Goal: Task Accomplishment & Management: Manage account settings

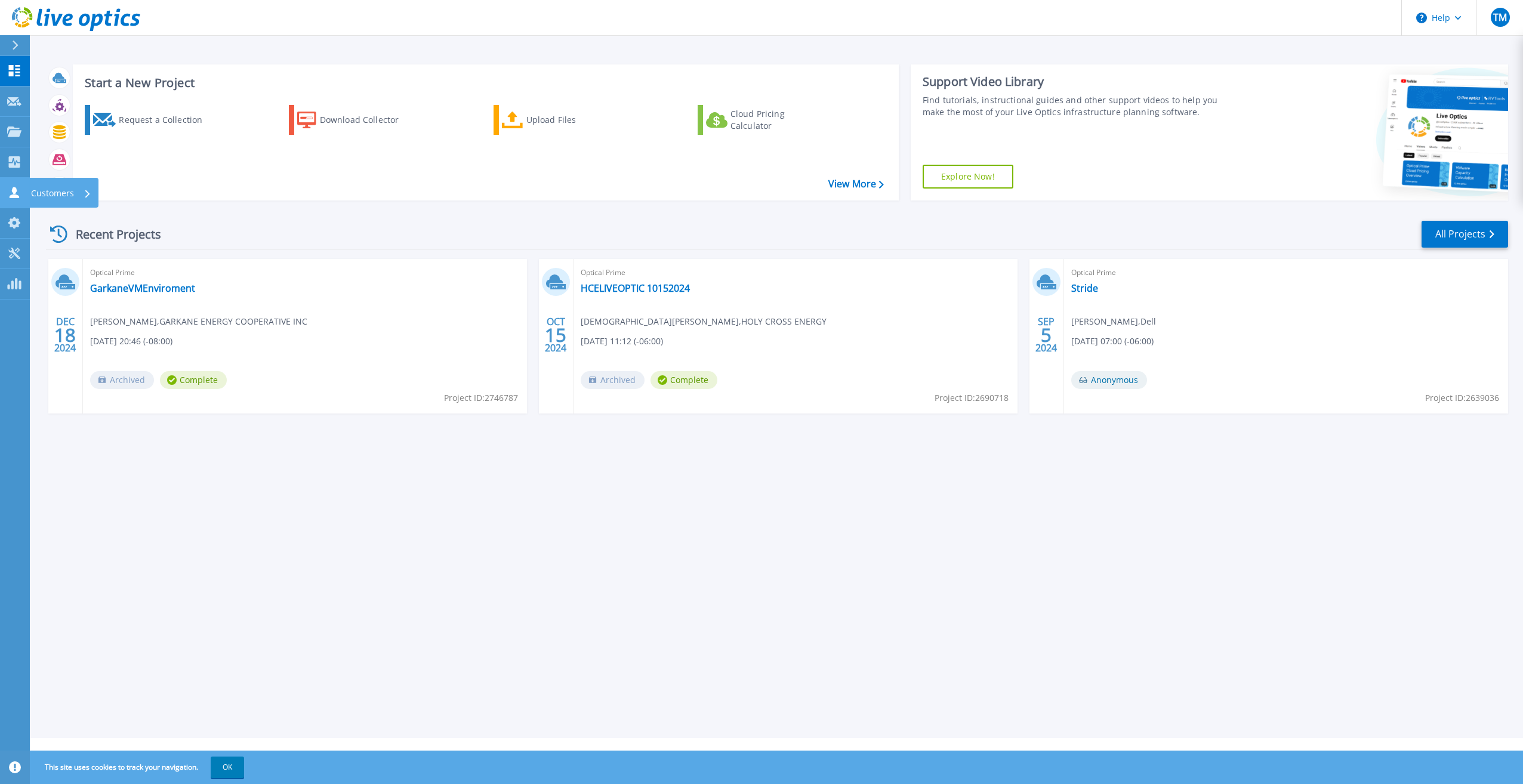
click at [9, 192] on icon at bounding box center [14, 192] width 14 height 11
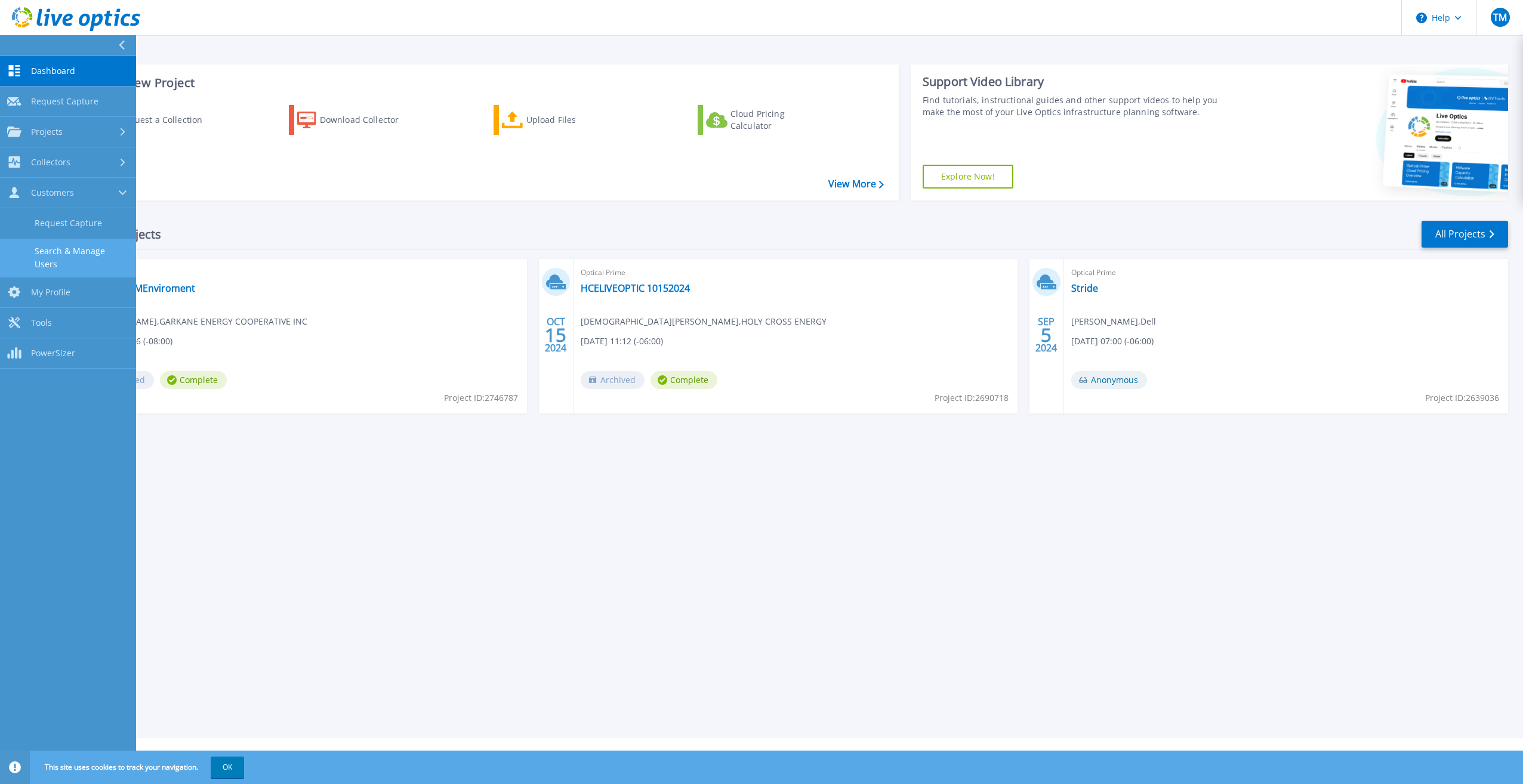
click at [49, 251] on link "Search & Manage Users" at bounding box center [68, 257] width 136 height 38
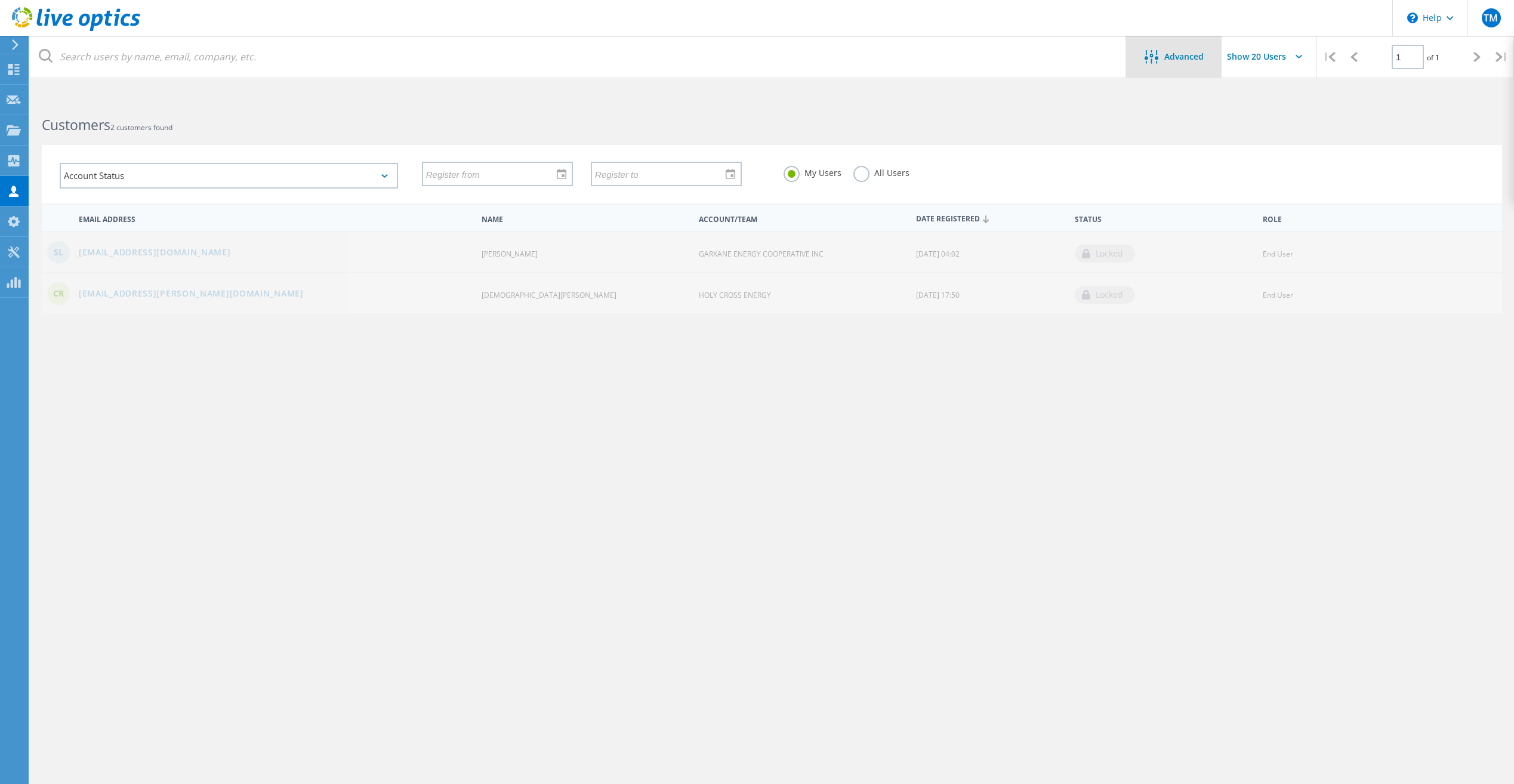
drag, startPoint x: 1171, startPoint y: 53, endPoint x: 1140, endPoint y: 57, distance: 31.3
click at [1171, 52] on span "Advanced" at bounding box center [1184, 56] width 39 height 9
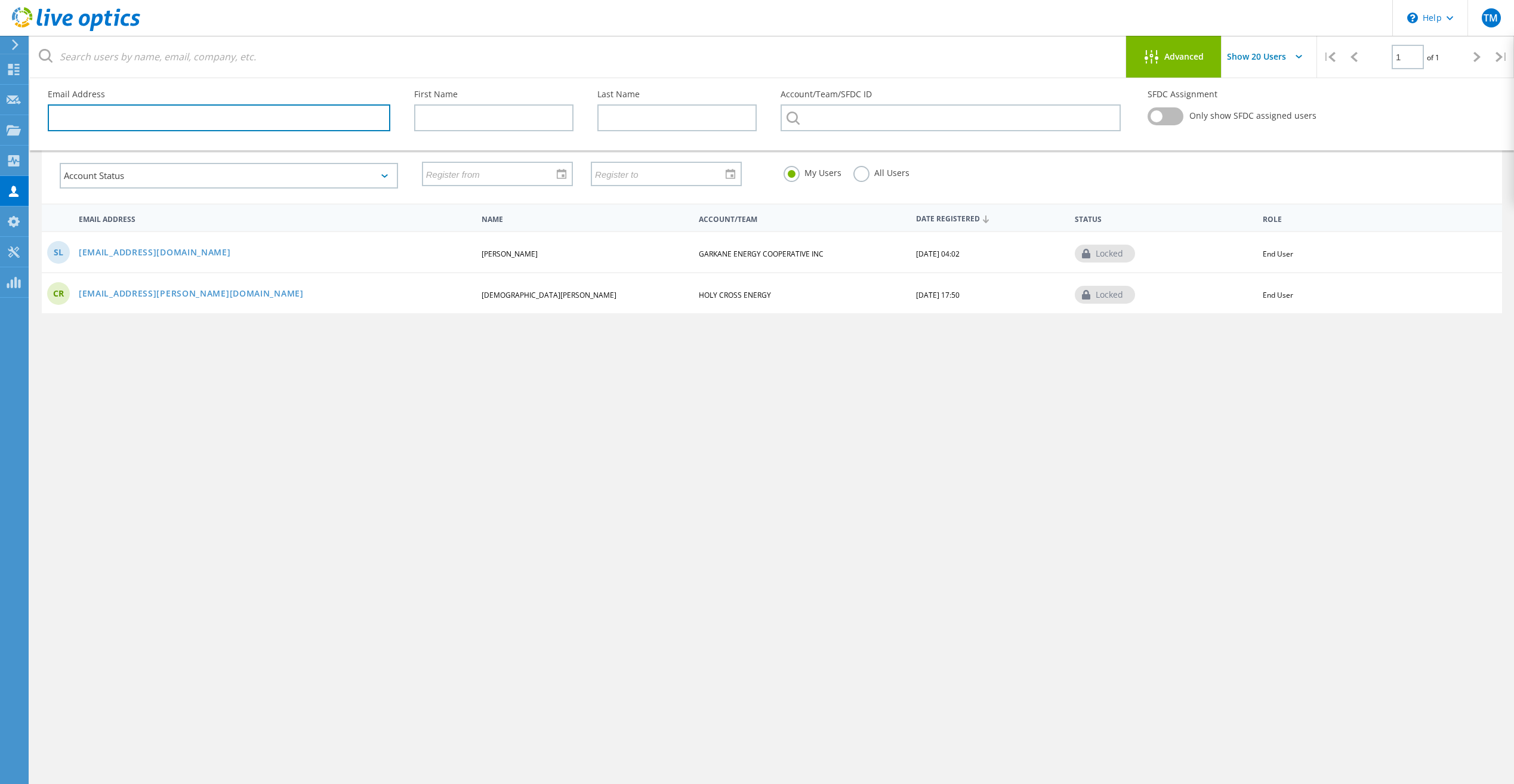
click at [152, 120] on input "text" at bounding box center [219, 117] width 343 height 27
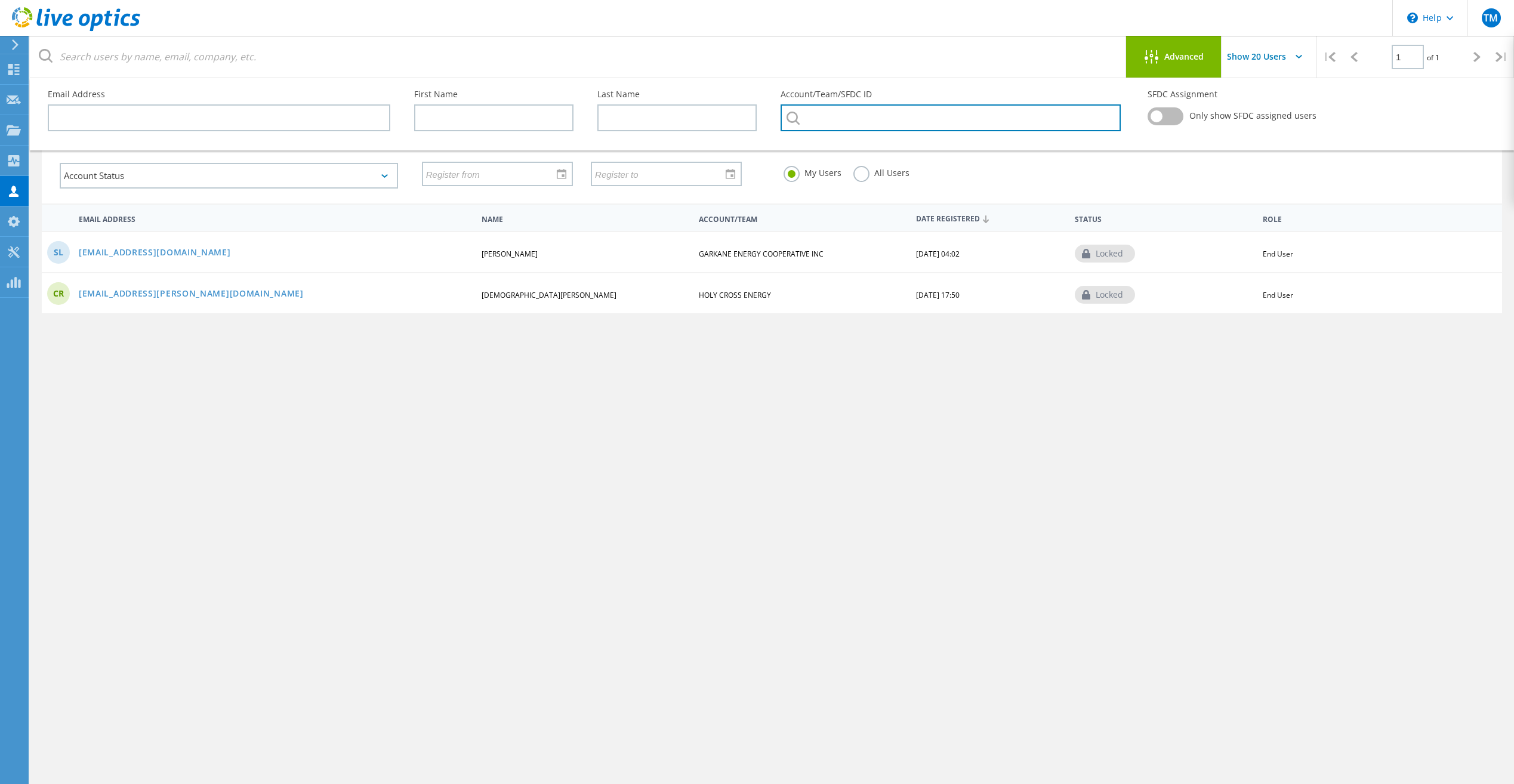
click at [944, 120] on input "text" at bounding box center [950, 117] width 340 height 27
click at [945, 120] on input "solari" at bounding box center [950, 117] width 340 height 27
type input "crisis response"
click at [1003, 120] on input "crisis response" at bounding box center [950, 117] width 340 height 27
click at [972, 124] on input "crisis response" at bounding box center [950, 117] width 340 height 27
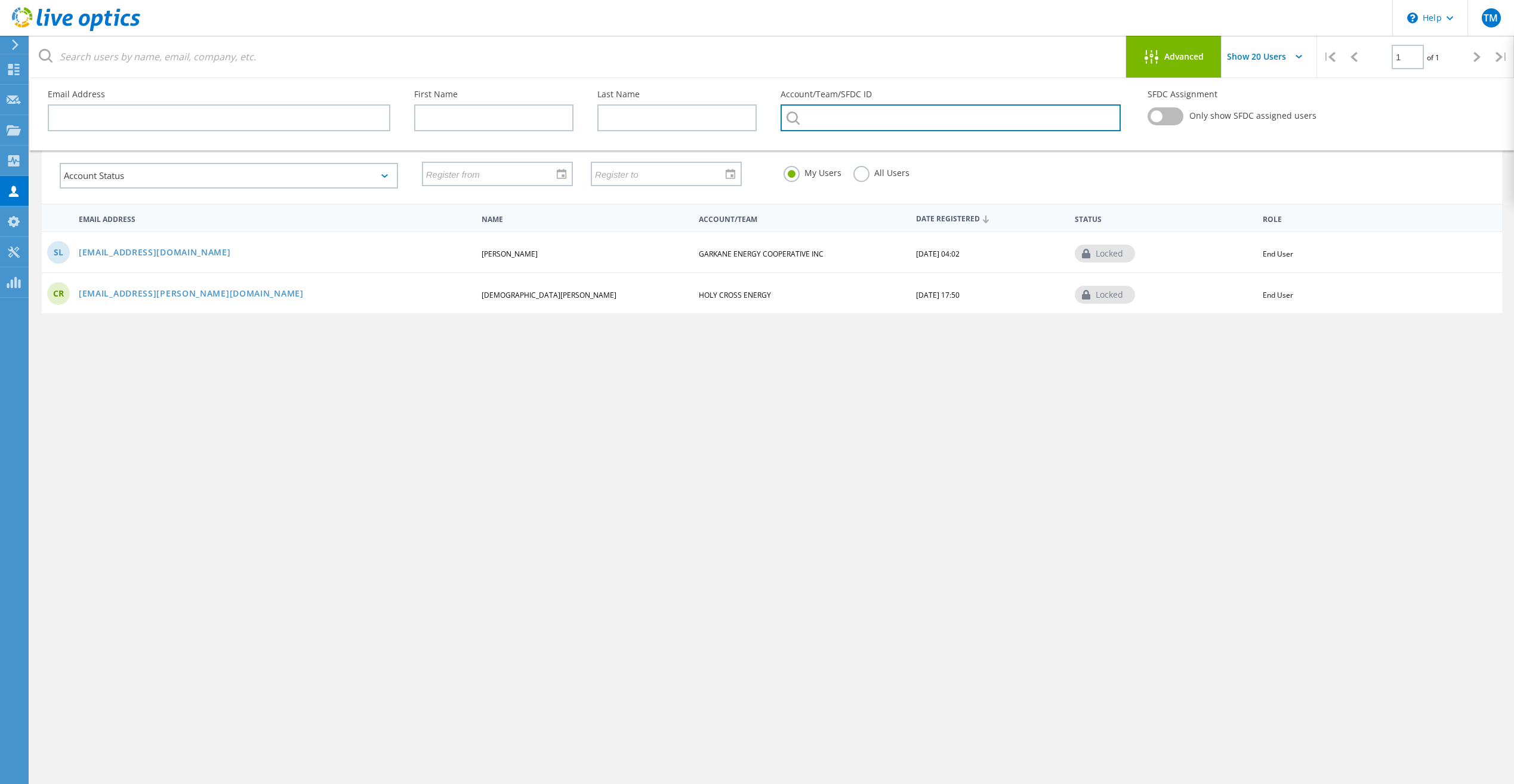
click at [853, 110] on input "text" at bounding box center [950, 117] width 340 height 27
click at [851, 110] on input "text" at bounding box center [950, 117] width 340 height 27
click at [883, 120] on input "text" at bounding box center [950, 117] width 340 height 27
click at [1171, 117] on label at bounding box center [1165, 116] width 36 height 18
click at [0, 0] on input "checkbox" at bounding box center [0, 0] width 0 height 0
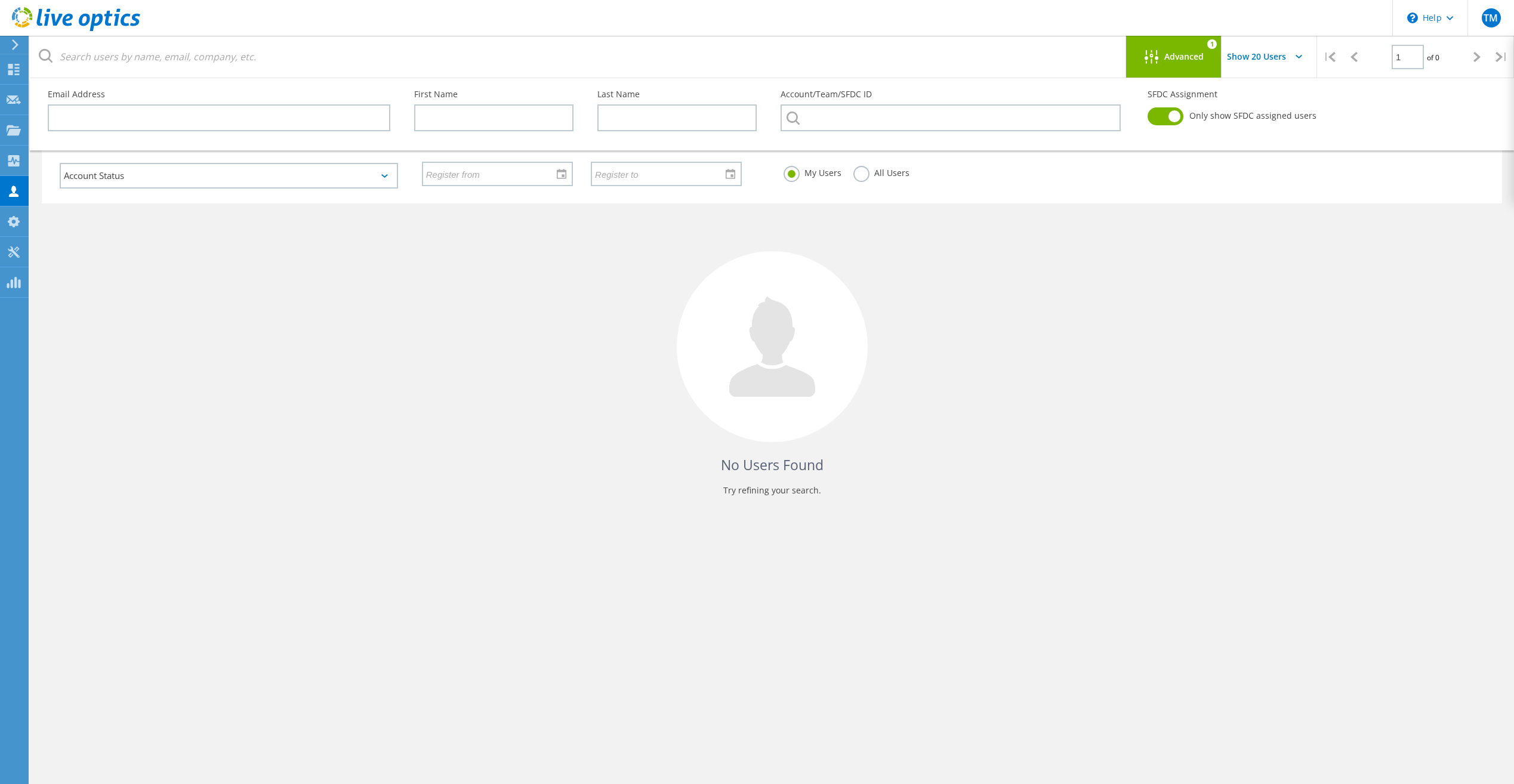
click at [1153, 115] on label at bounding box center [1165, 116] width 36 height 18
click at [0, 0] on input "checkbox" at bounding box center [0, 0] width 0 height 0
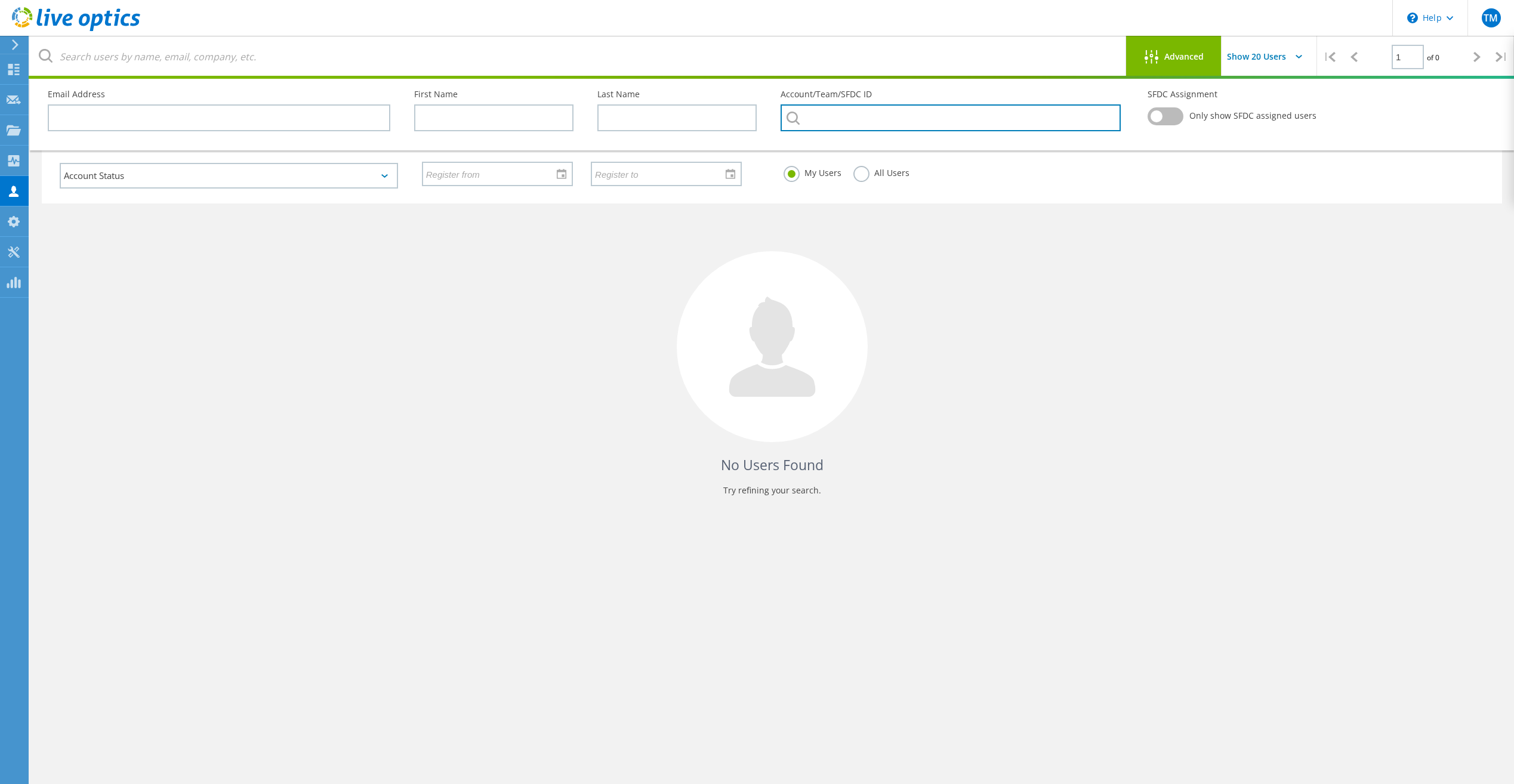
click at [903, 122] on input "text" at bounding box center [950, 117] width 340 height 27
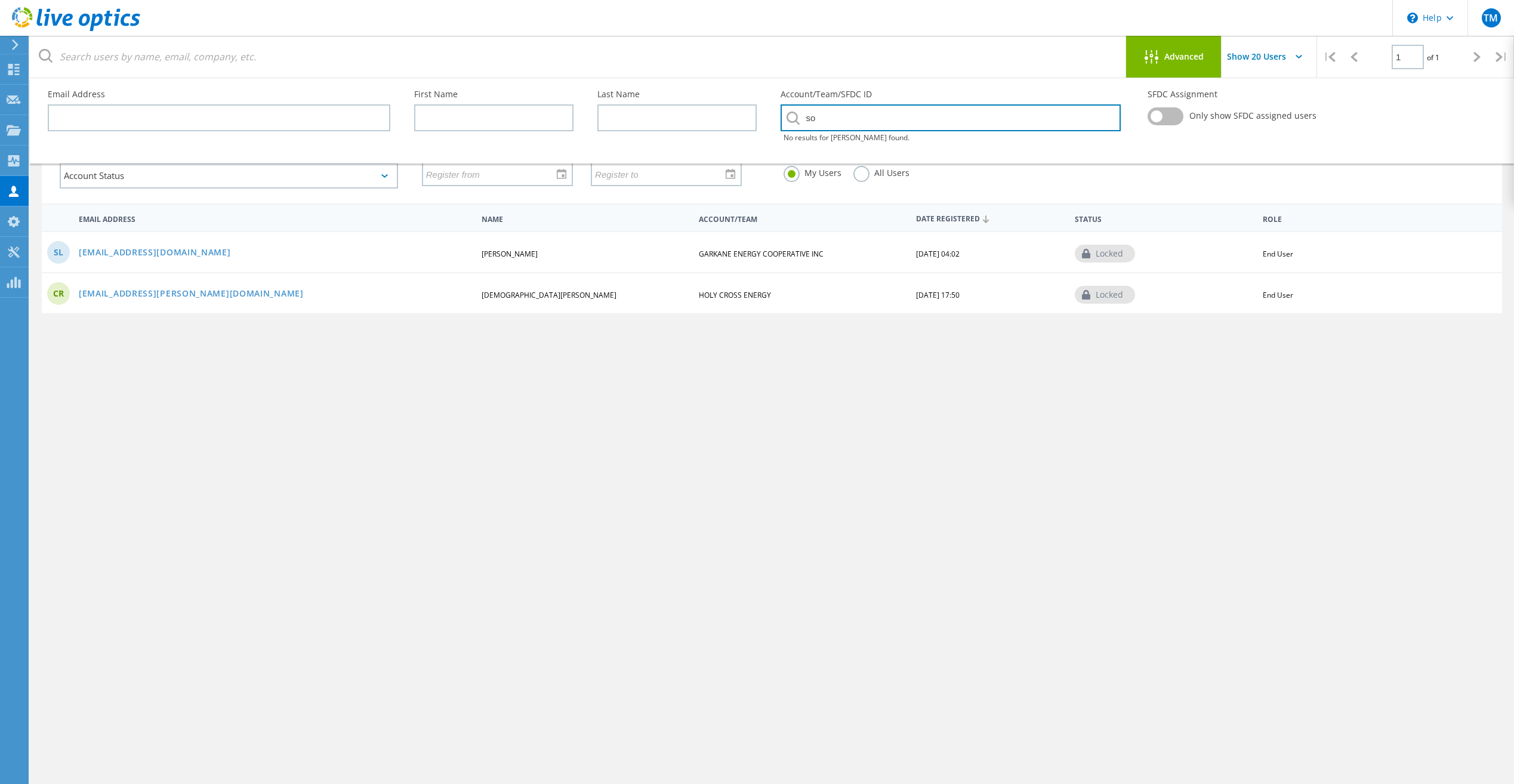
type input "s"
